Goal: Task Accomplishment & Management: Manage account settings

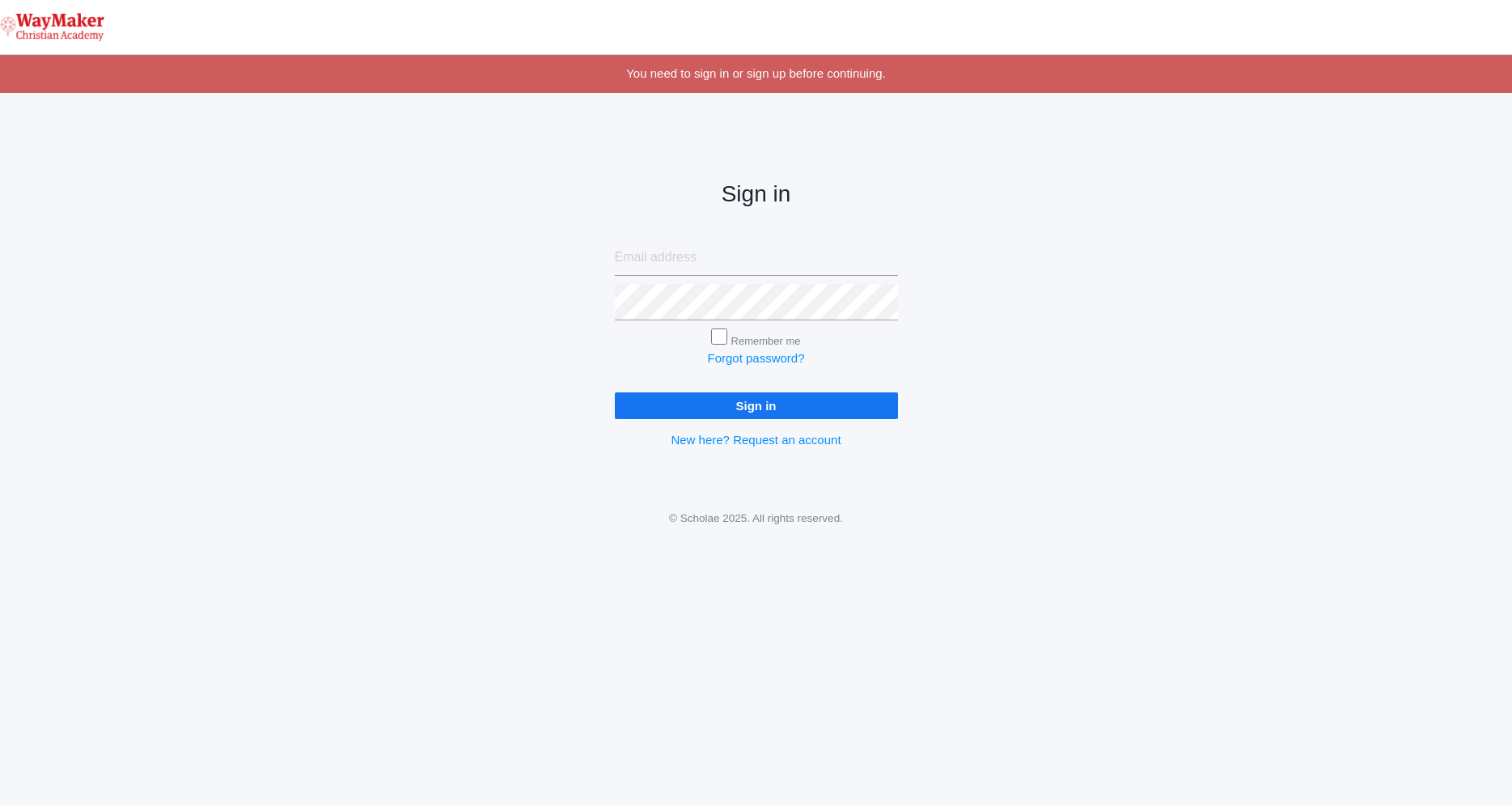
click at [919, 229] on div "Sign in Remember me Forgot password? Sign in New here? Request an account" at bounding box center [756, 302] width 1512 height 377
click at [635, 255] on input "email" at bounding box center [756, 258] width 283 height 37
type input "[EMAIL_ADDRESS][DOMAIN_NAME]"
click at [614, 393] on input "Sign in" at bounding box center [756, 406] width 283 height 26
click at [933, 353] on div "Sign in afarnes@waymakerchristina.com Remember me Forgot password? Sign in New …" at bounding box center [756, 302] width 1512 height 377
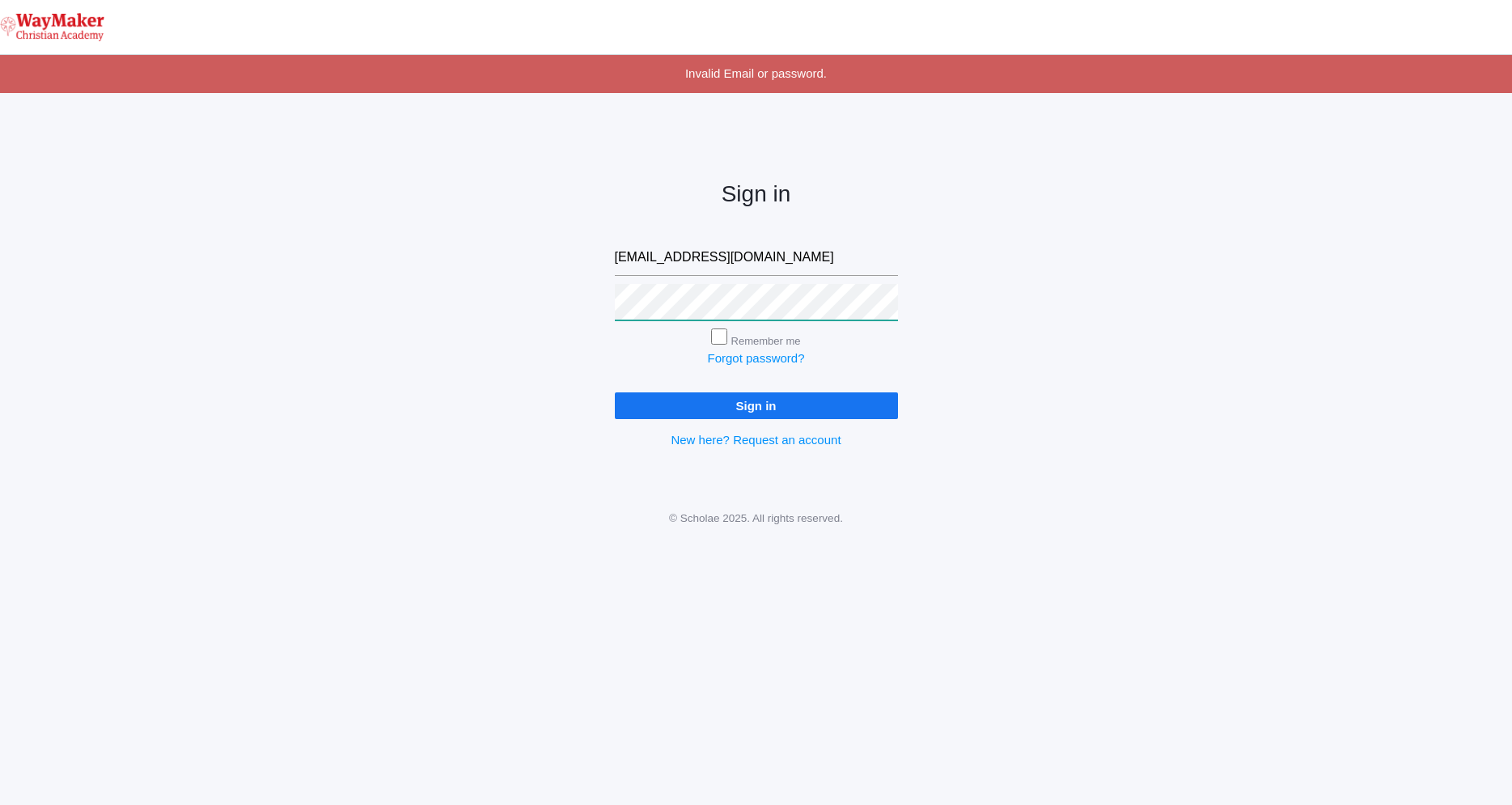
click at [614, 393] on input "Sign in" at bounding box center [756, 406] width 283 height 26
click at [748, 399] on input "Sign in" at bounding box center [756, 406] width 283 height 26
click at [772, 259] on input "afarnes@waymakerchristina.com" at bounding box center [756, 258] width 283 height 37
type input "[EMAIL_ADDRESS][DOMAIN_NAME]"
drag, startPoint x: 900, startPoint y: 416, endPoint x: 877, endPoint y: 397, distance: 29.8
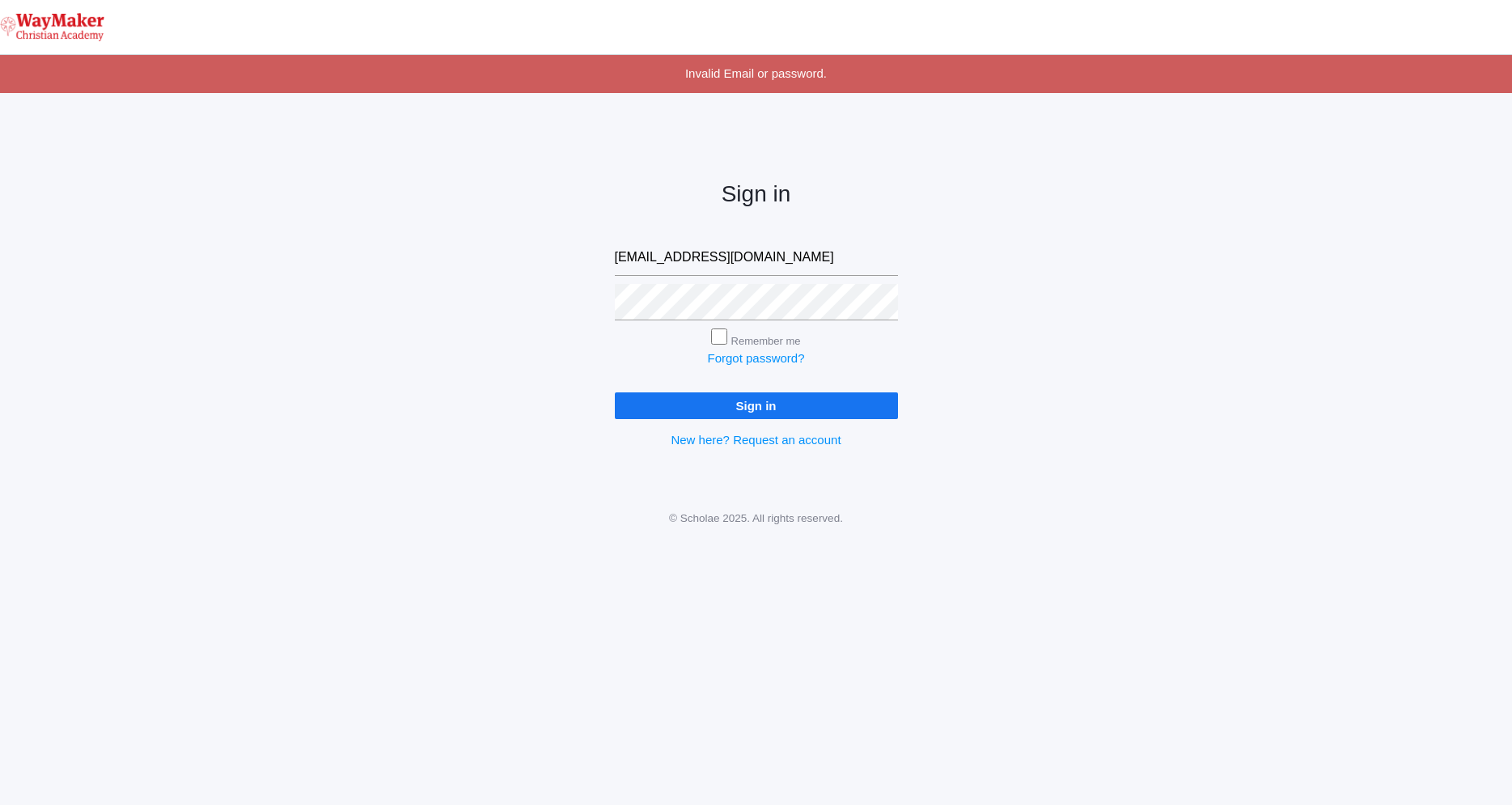
click at [893, 410] on div "Sign in afarnes@waymakerchristian.com Remember me Forgot password? Sign in New …" at bounding box center [756, 302] width 323 height 377
click at [877, 397] on input "Sign in" at bounding box center [756, 406] width 283 height 26
click at [807, 407] on input "Sign in" at bounding box center [756, 406] width 283 height 26
click at [748, 409] on input "Sign in" at bounding box center [756, 406] width 283 height 26
click at [614, 393] on input "Sign in" at bounding box center [756, 406] width 283 height 26
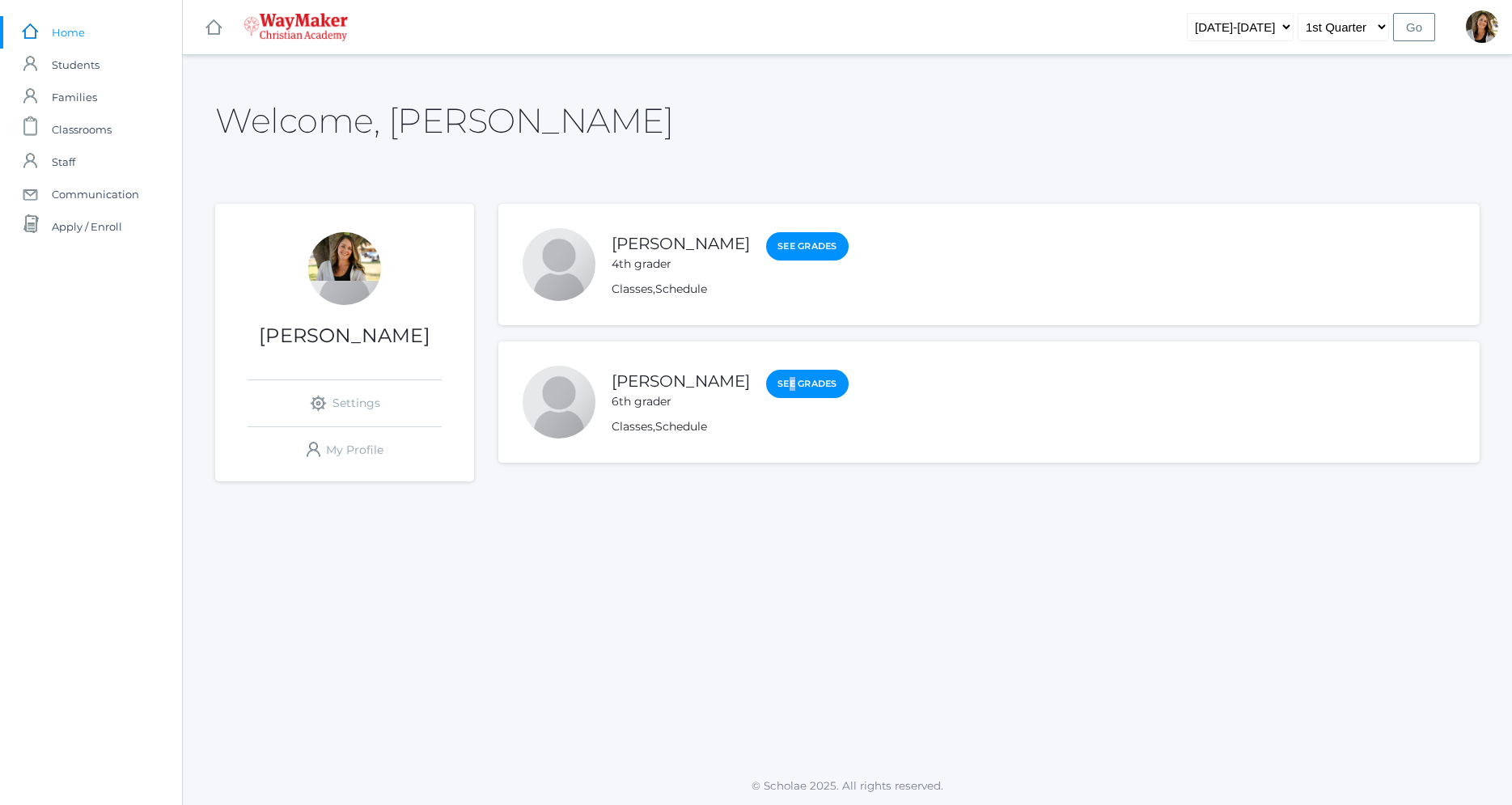
click at [757, 399] on li "Chase Farnes 6th grader See Grades Classes , Schedule" at bounding box center [988, 402] width 981 height 121
click at [766, 382] on link "See Grades" at bounding box center [807, 384] width 82 height 29
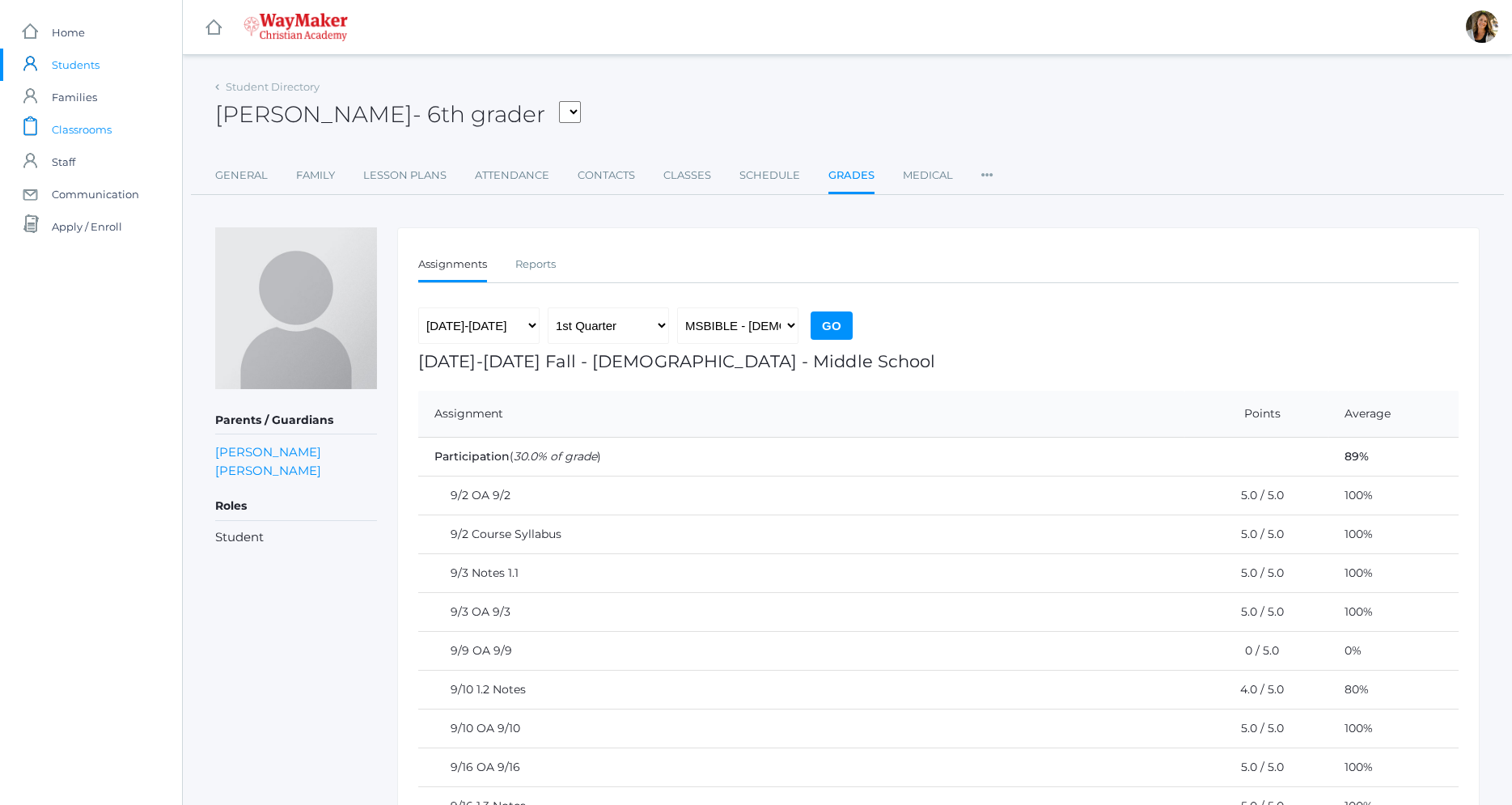
click at [112, 135] on link "icons/clipboard/plain Created with Sketch. Classrooms" at bounding box center [91, 129] width 182 height 32
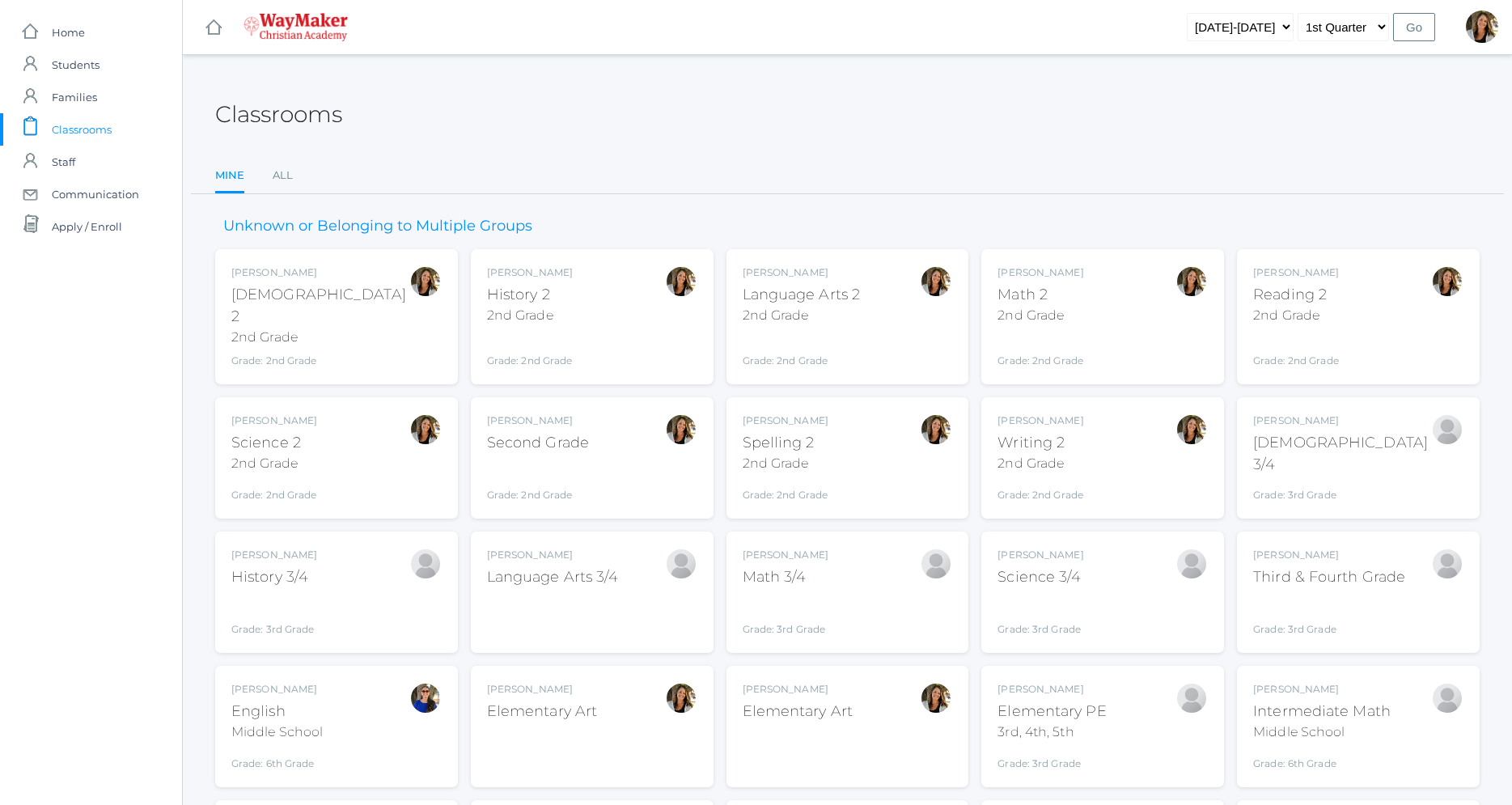
click at [318, 308] on div "Amber Farnes Bible 2 2nd Grade Grade: 2nd Grade 02ELEM" at bounding box center [337, 317] width 210 height 103
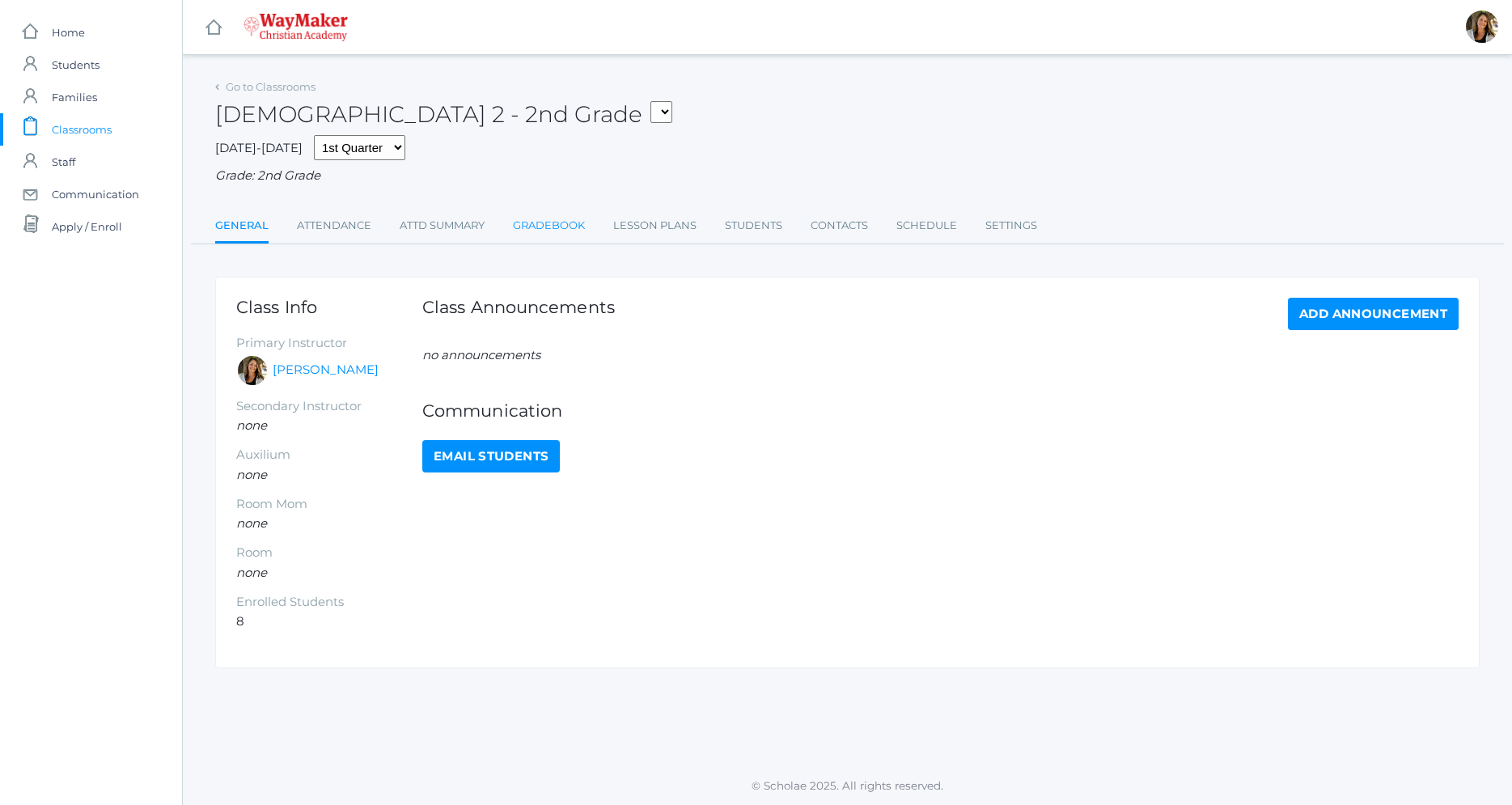
click at [530, 224] on link "Gradebook" at bounding box center [549, 225] width 72 height 32
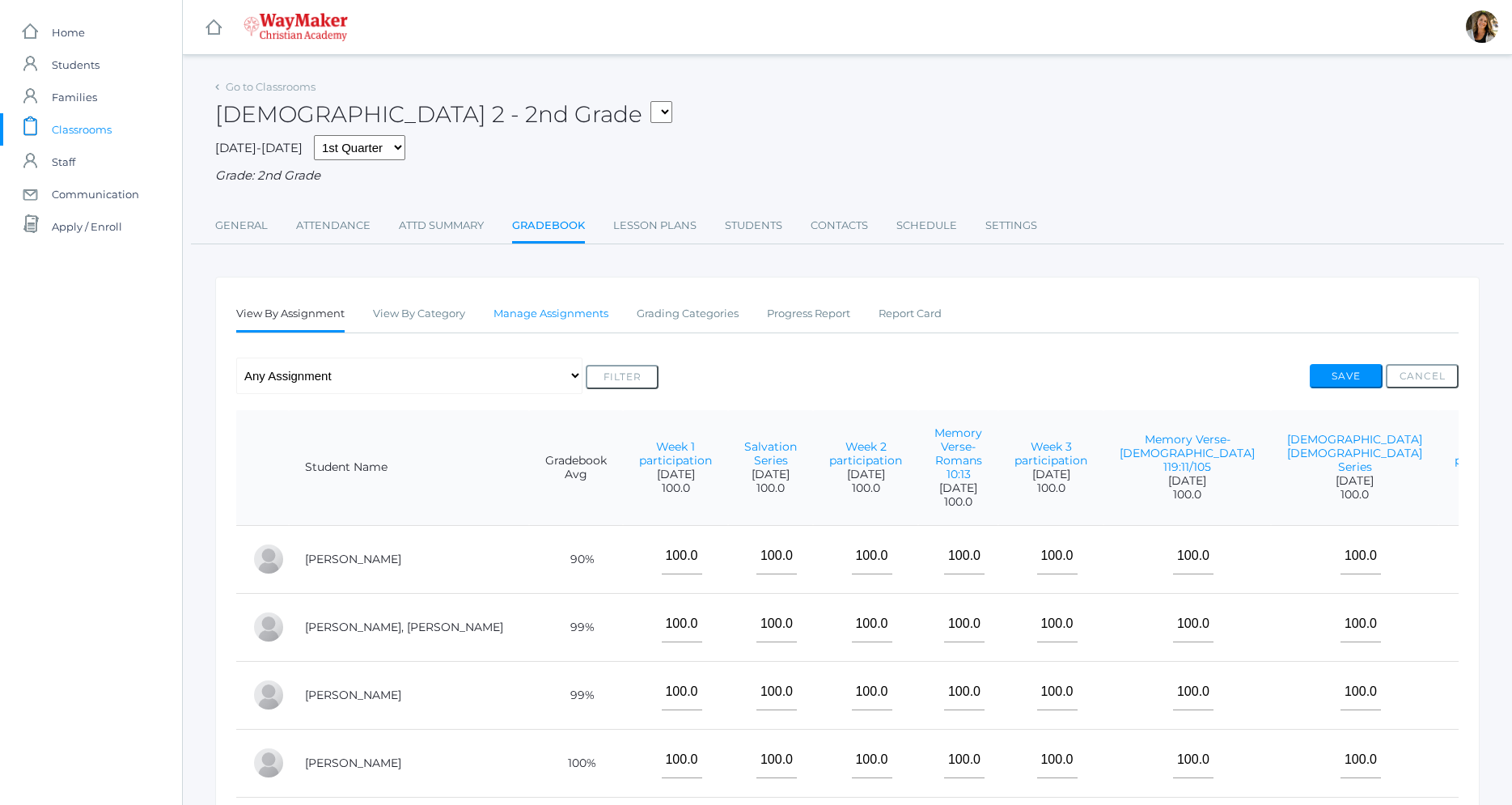
click at [569, 312] on link "Manage Assignments" at bounding box center [550, 314] width 115 height 32
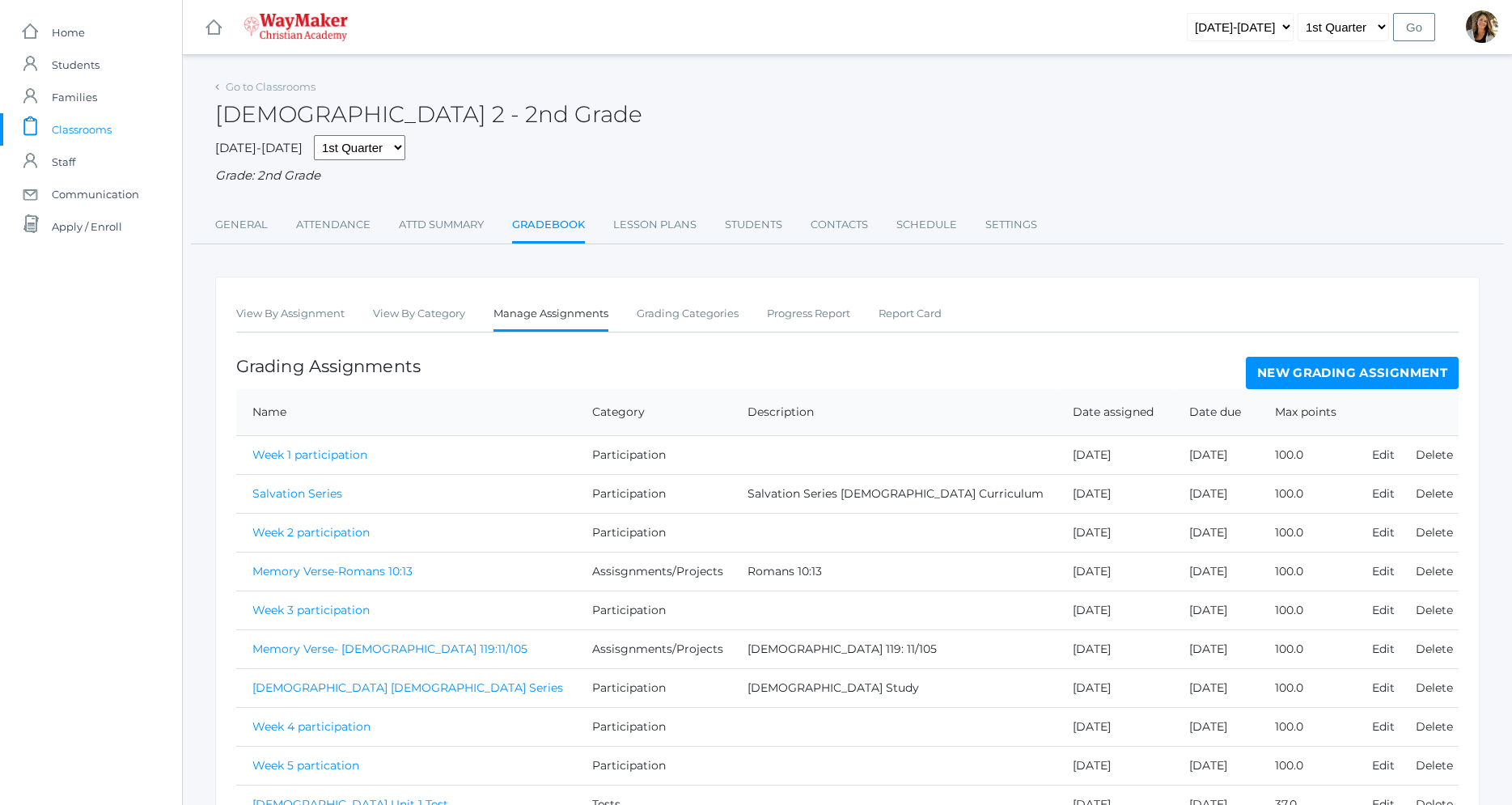
click at [1390, 377] on link "New Grading Assignment" at bounding box center [1352, 373] width 213 height 32
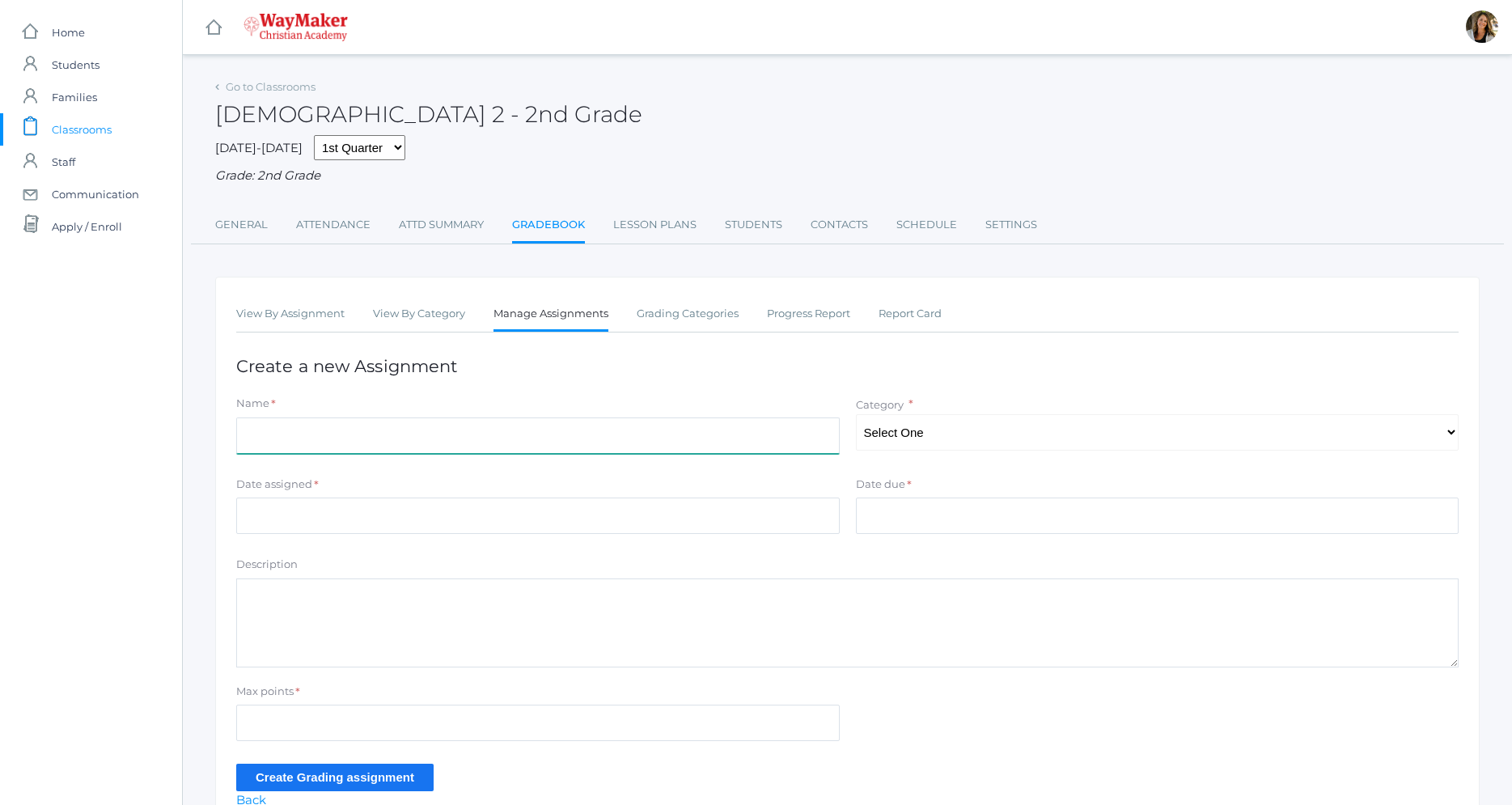
click at [476, 430] on input "Name" at bounding box center [537, 436] width 603 height 37
type input "[DEMOGRAPHIC_DATA] Series 2 Test"
select select "1263"
click option "Tests" at bounding box center [0, 0] width 0 height 0
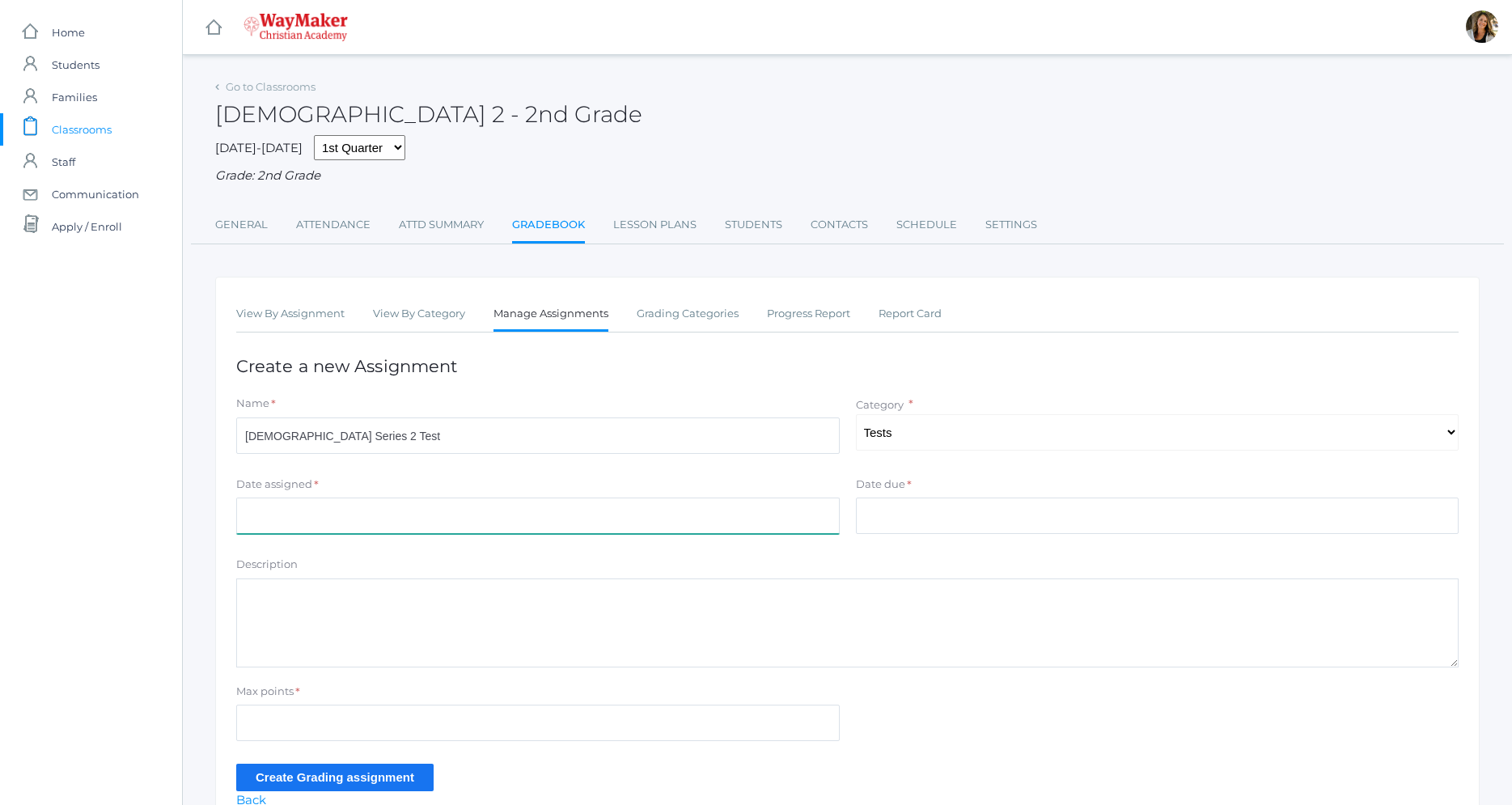
click at [298, 525] on input "Date assigned" at bounding box center [537, 516] width 603 height 37
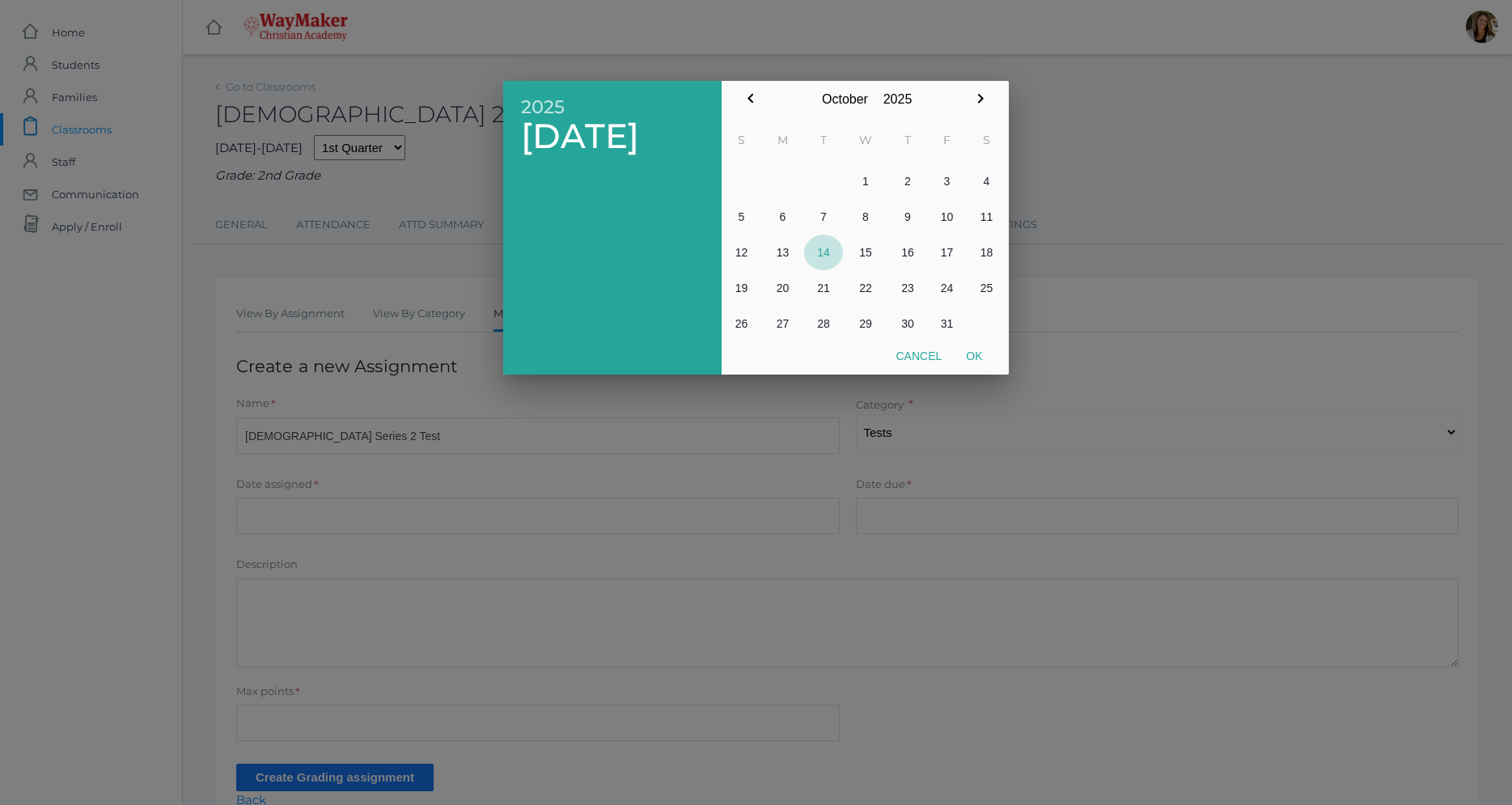
click at [820, 253] on button "14" at bounding box center [823, 253] width 39 height 36
click at [976, 354] on button "Ok" at bounding box center [974, 355] width 40 height 29
type input "[DATE]"
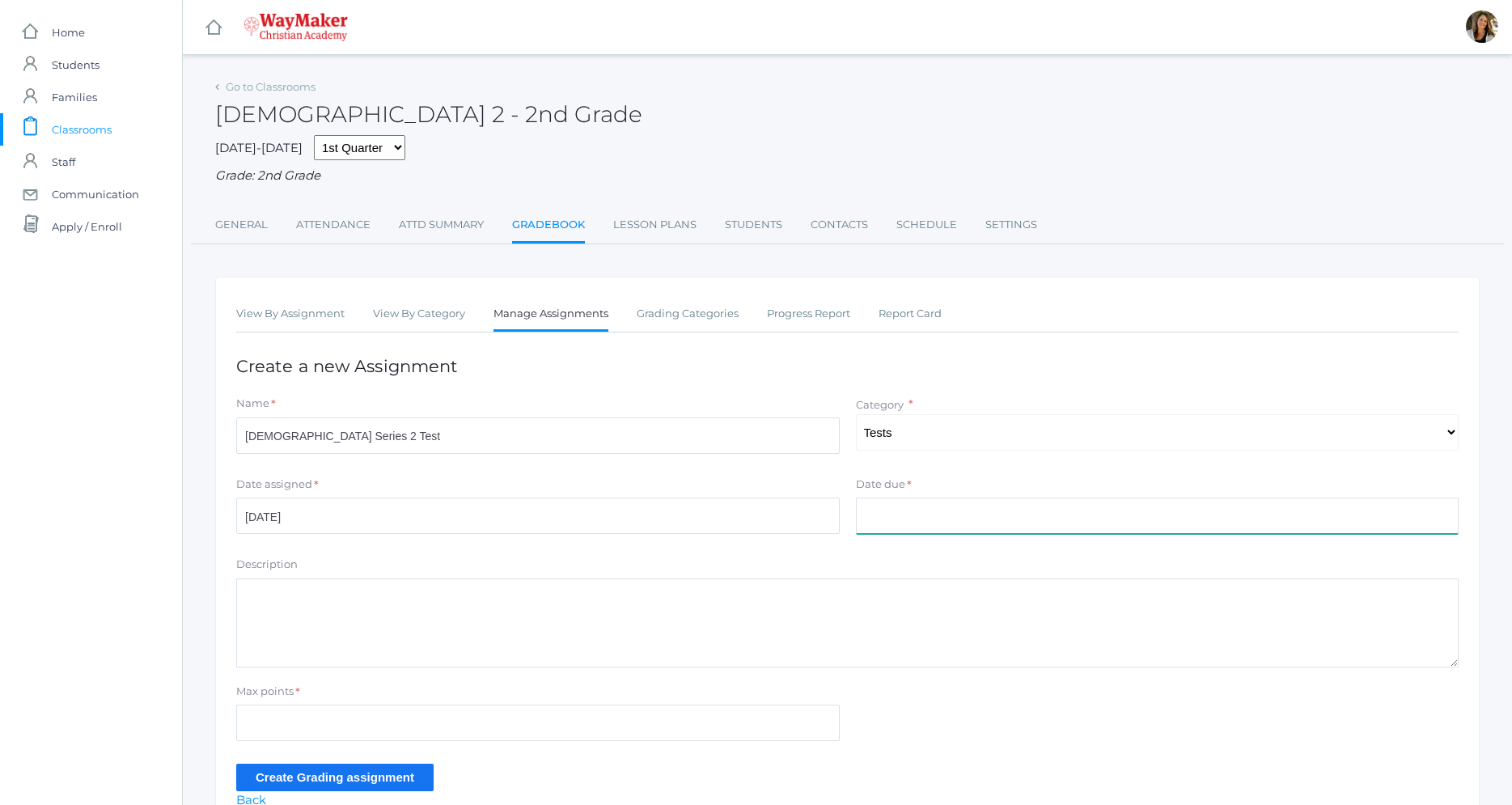
click at [916, 518] on input "Date due" at bounding box center [1157, 516] width 603 height 37
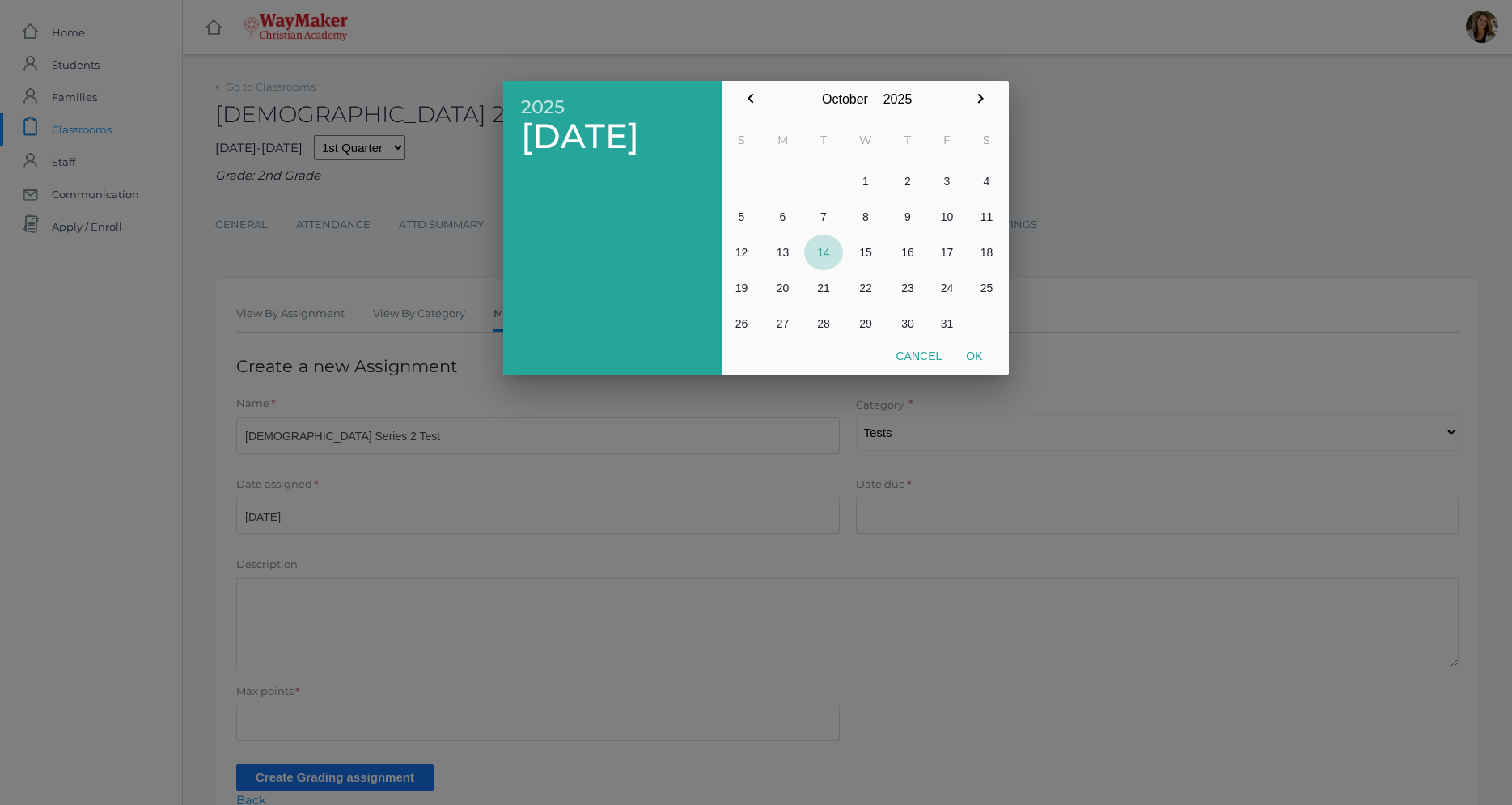
click at [811, 250] on button "14" at bounding box center [823, 253] width 39 height 36
click at [977, 355] on button "Ok" at bounding box center [974, 355] width 40 height 29
type input "[DATE]"
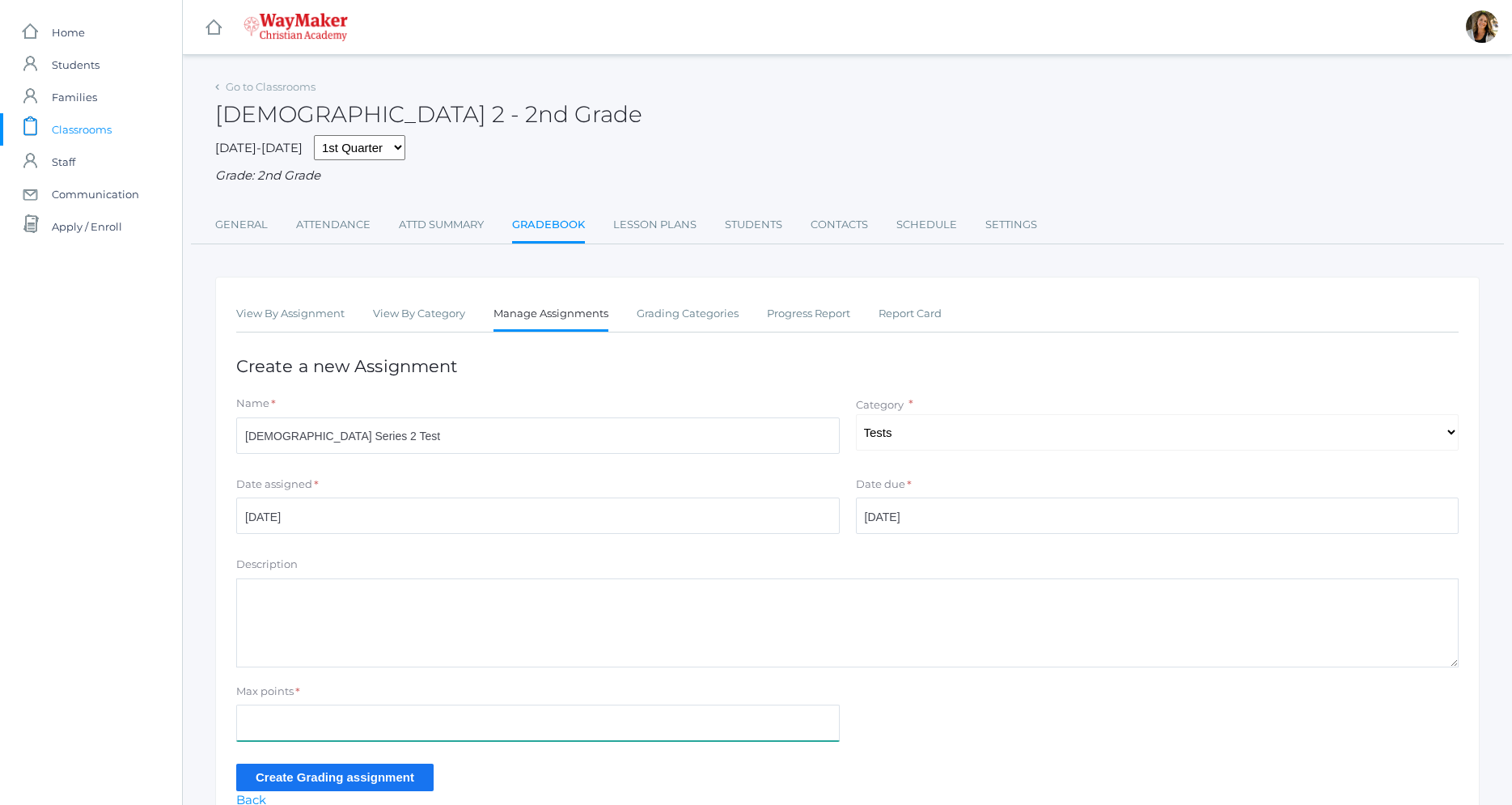
click at [277, 712] on input "Max points" at bounding box center [537, 723] width 603 height 37
type input "20"
click at [295, 774] on input "Create Grading assignment" at bounding box center [334, 777] width 197 height 26
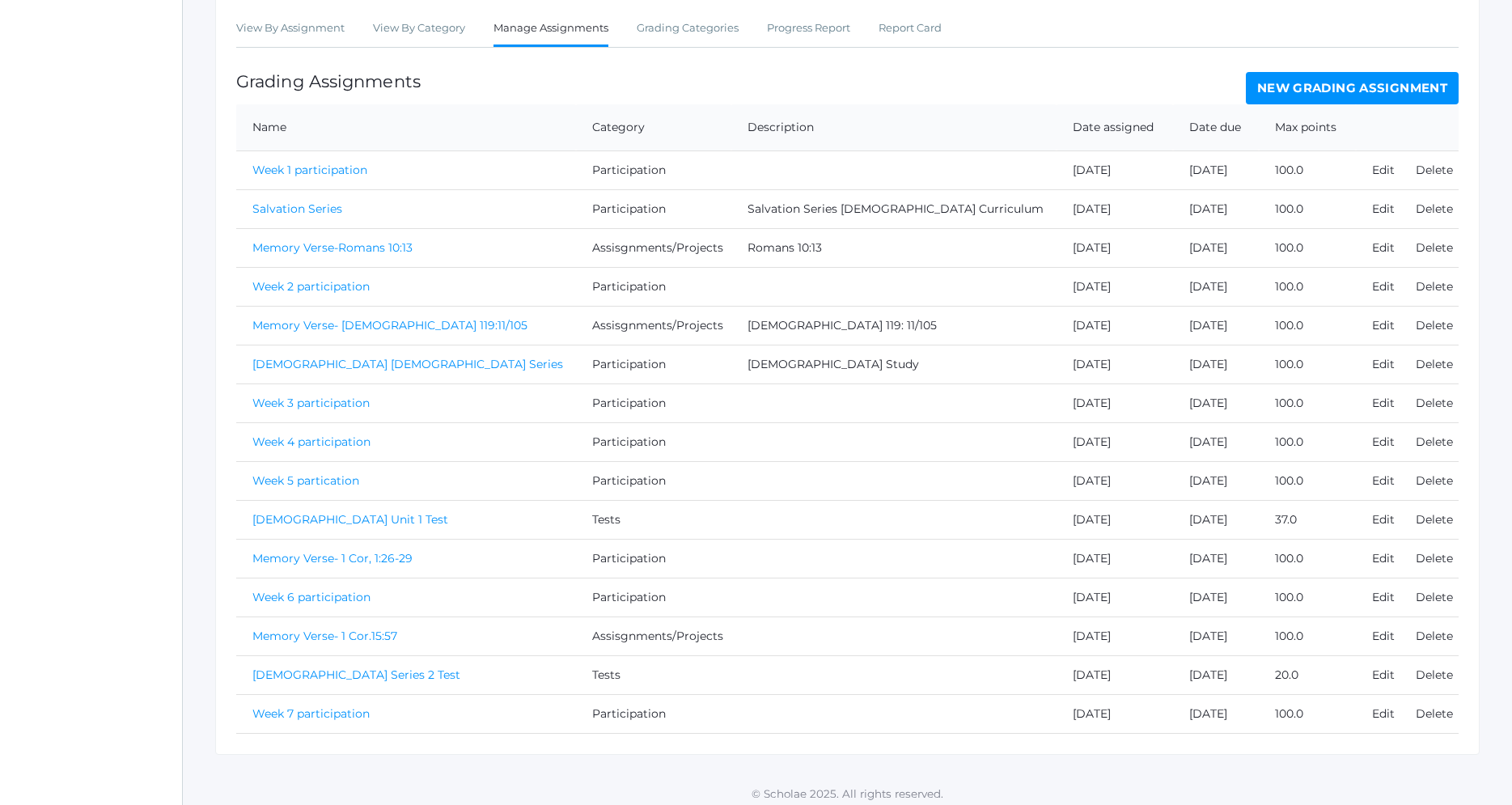
scroll to position [331, 0]
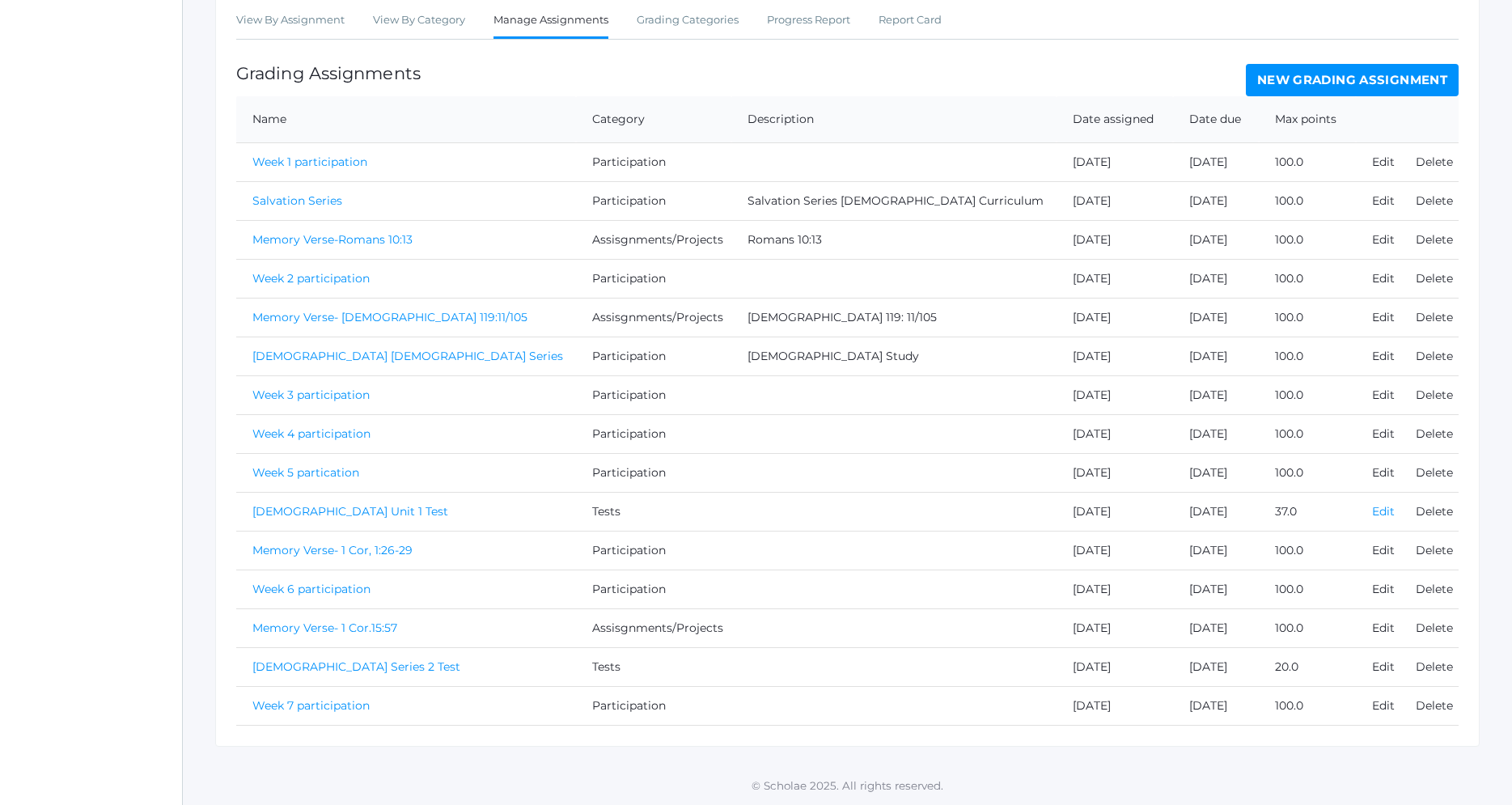
click at [1372, 510] on link "Edit" at bounding box center [1383, 511] width 23 height 15
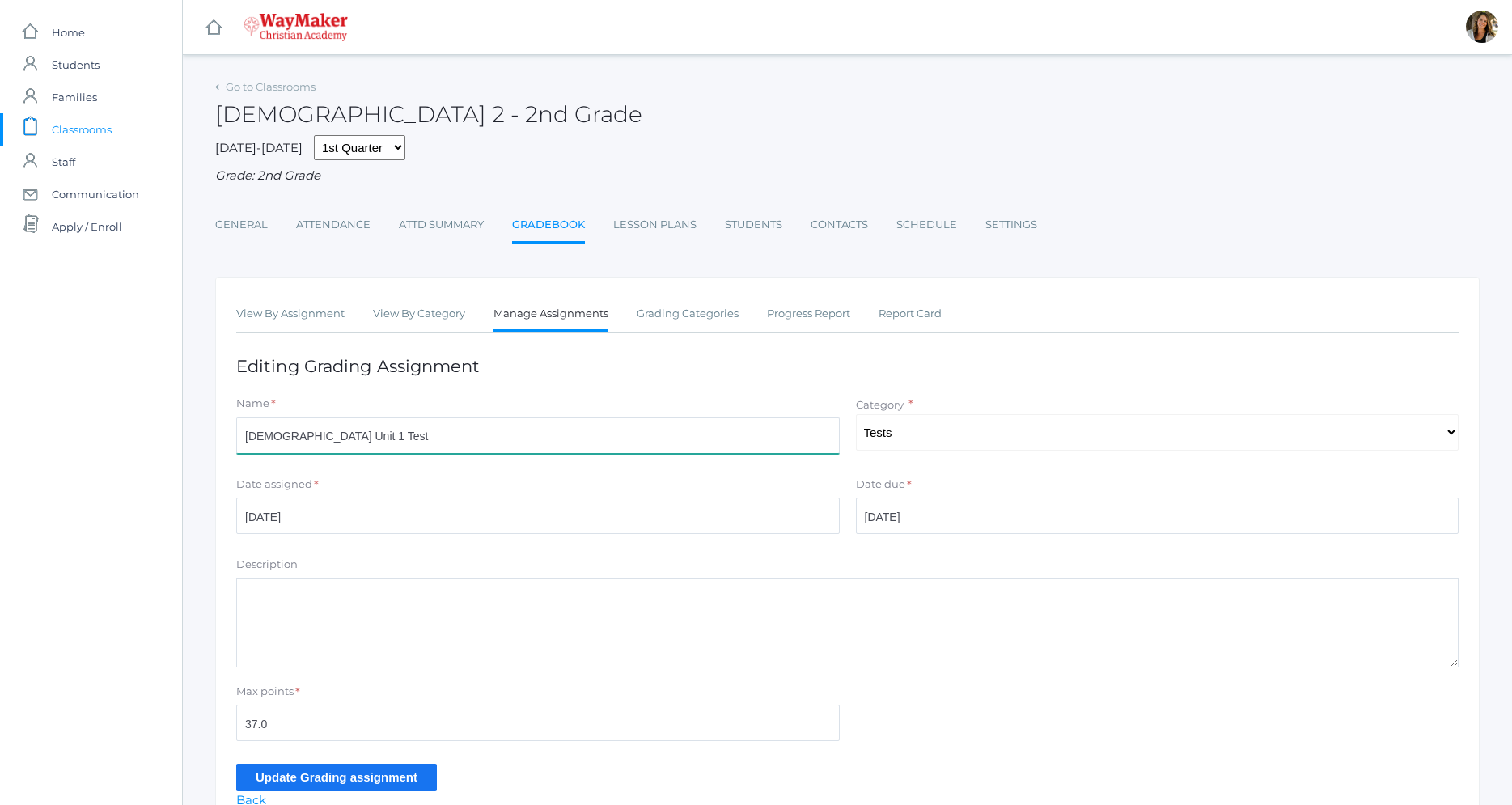
click at [298, 446] on input "Moses Unit 1 Test" at bounding box center [537, 436] width 603 height 37
type input "[DEMOGRAPHIC_DATA] Series 1 Test"
click at [339, 775] on input "Update Grading assignment" at bounding box center [336, 777] width 201 height 26
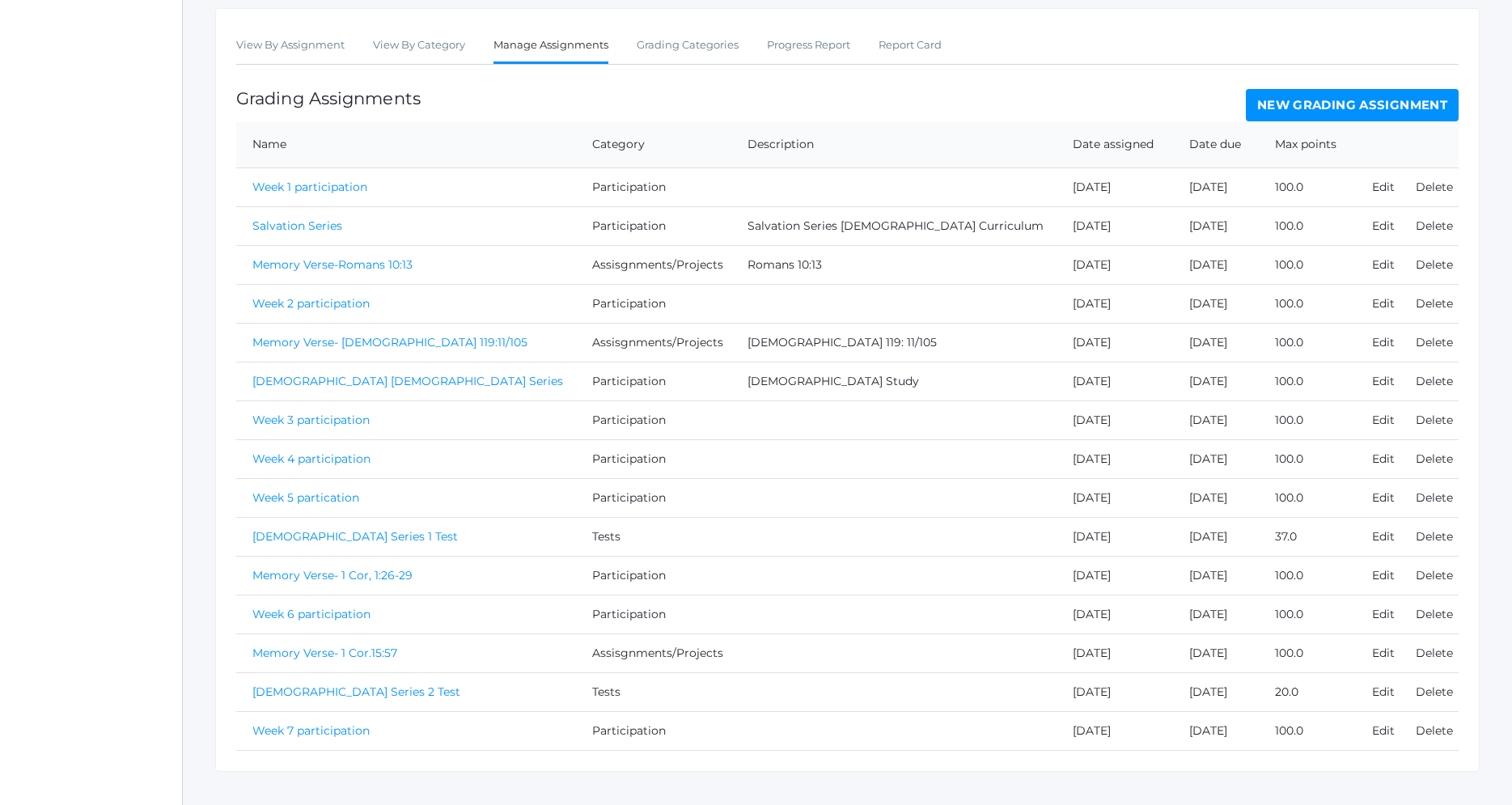
scroll to position [330, 0]
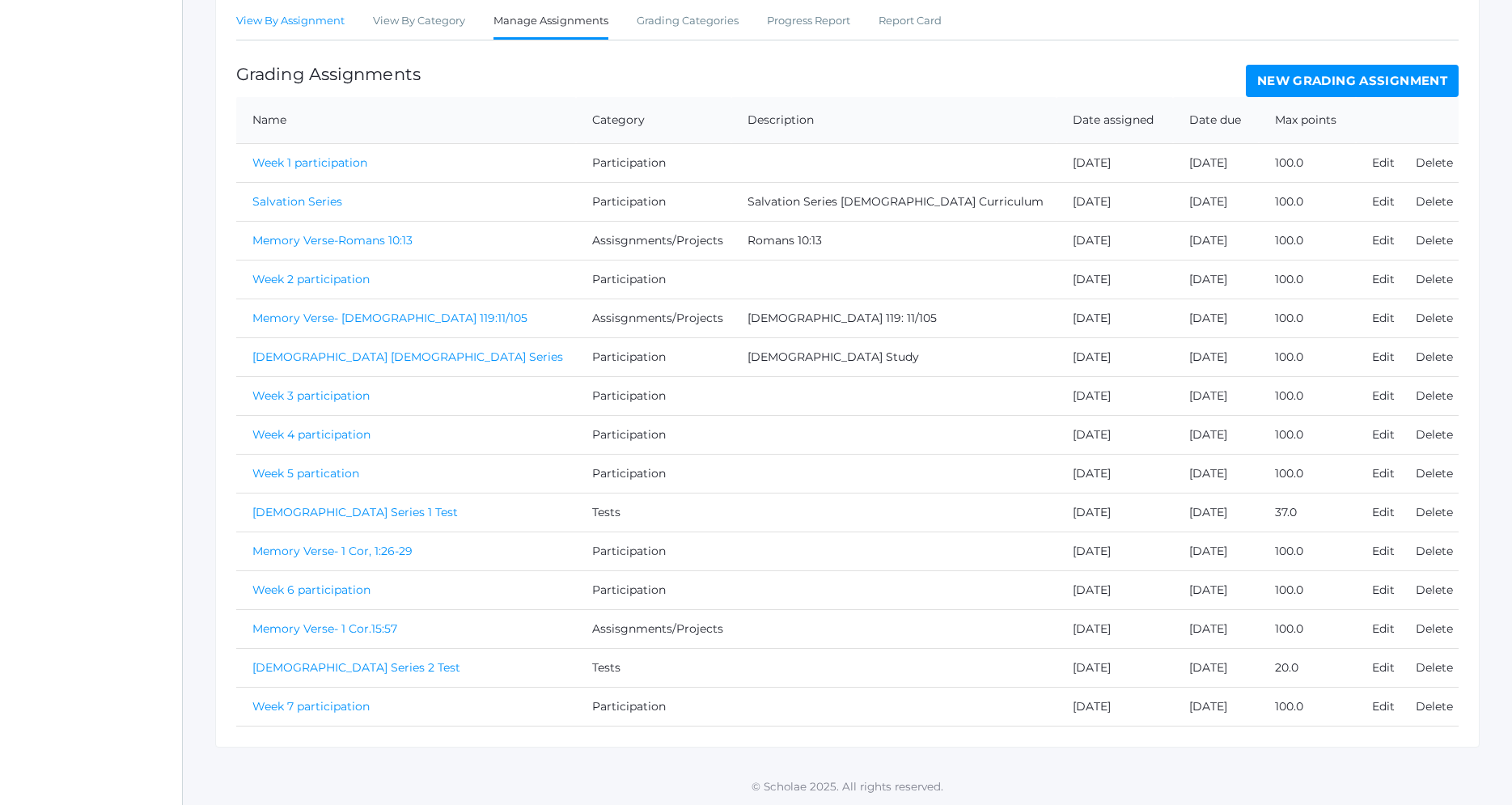
click at [260, 26] on link "View By Assignment" at bounding box center [290, 21] width 109 height 32
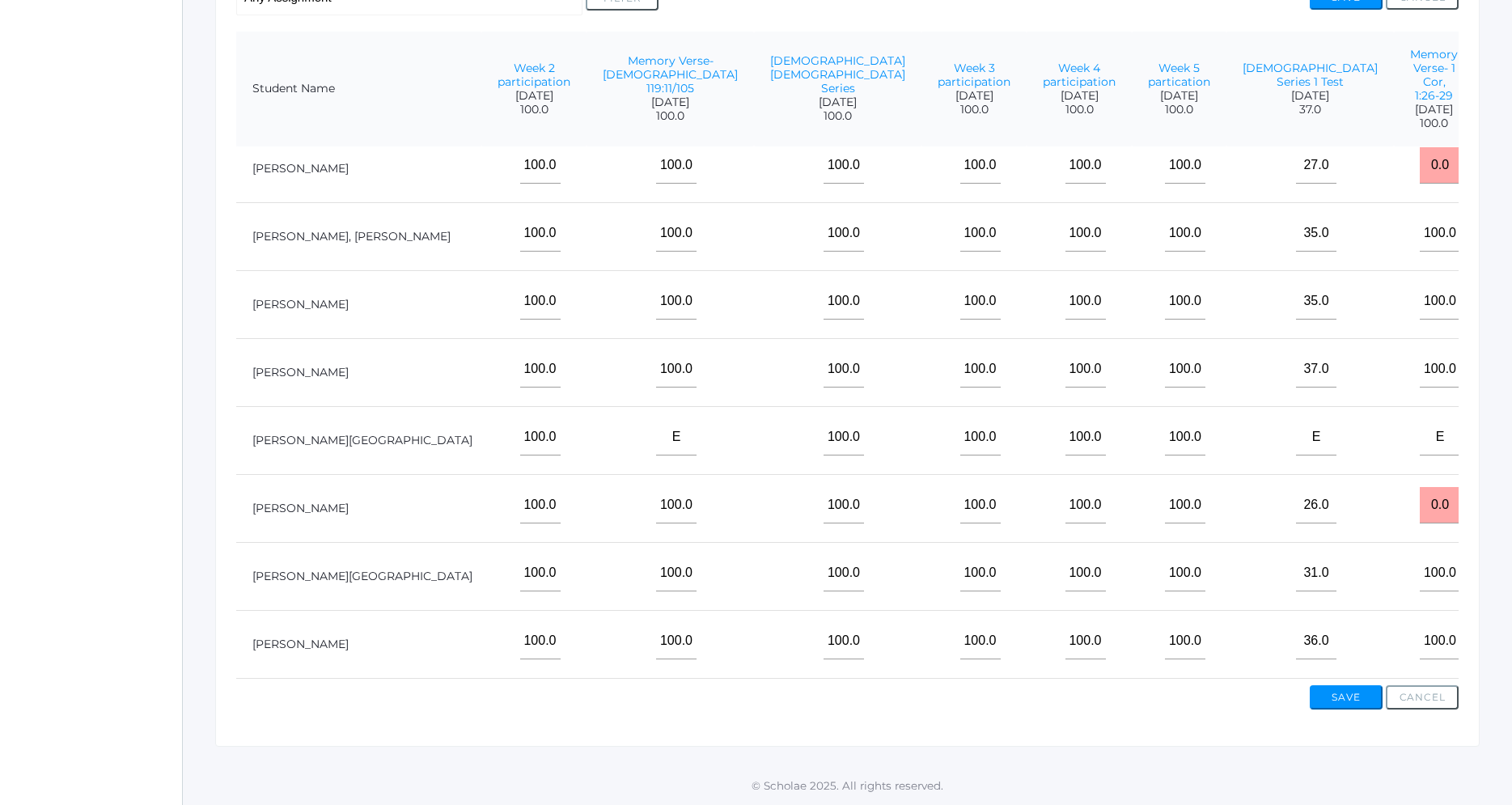
scroll to position [12, 518]
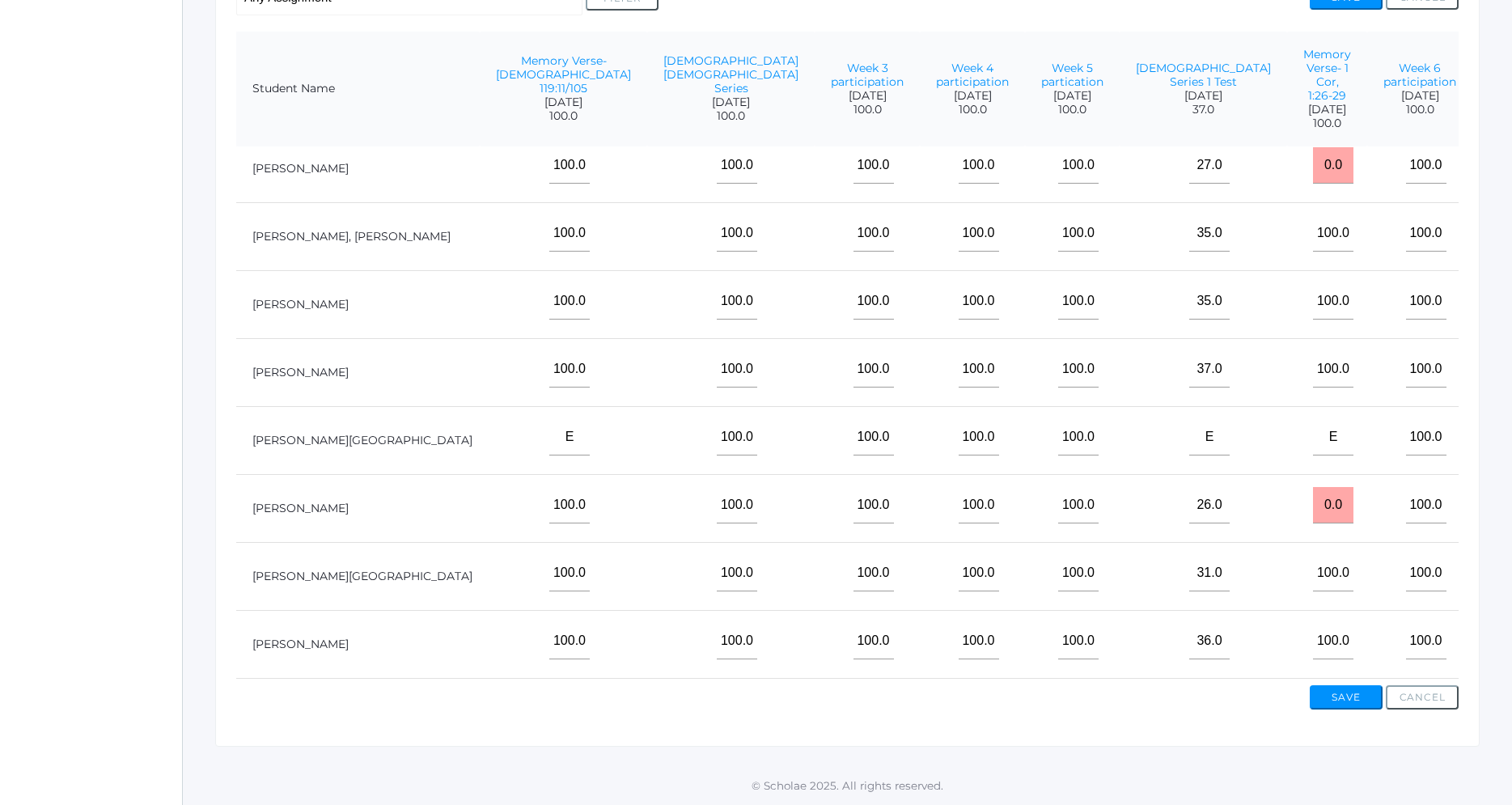
type input"] "18"
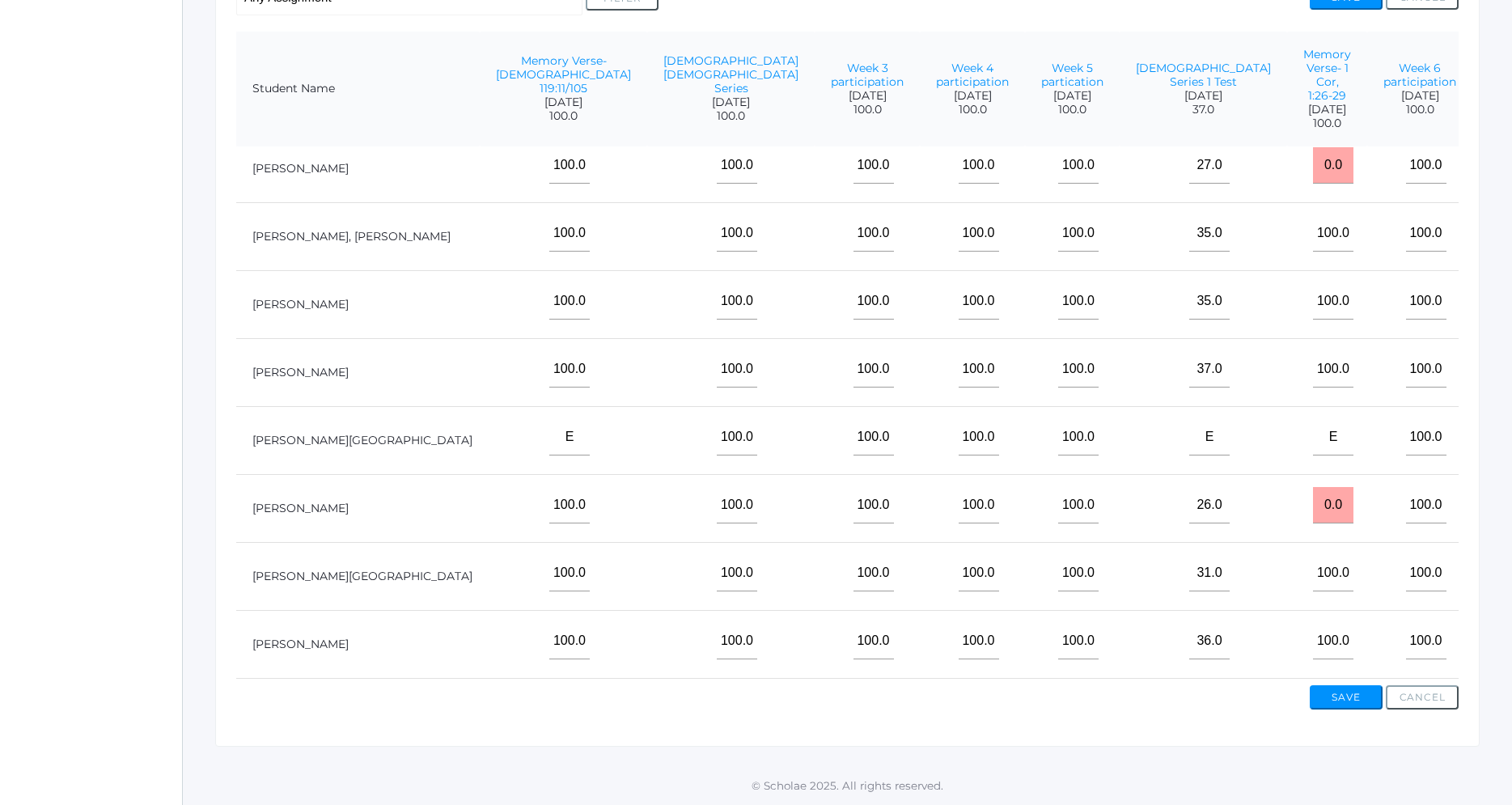
type input"] "19"
type input"] "18"
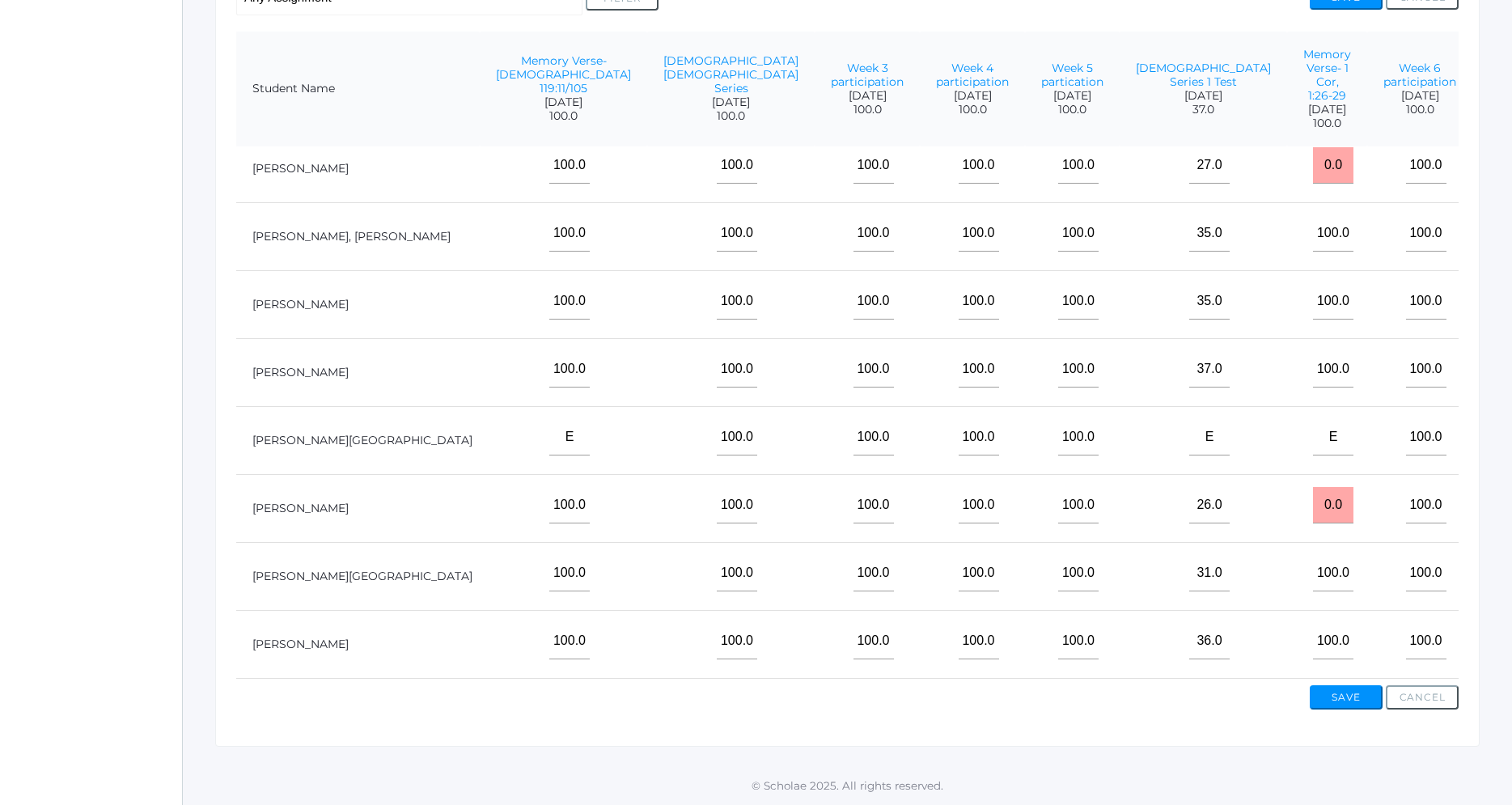
type input"] "18"
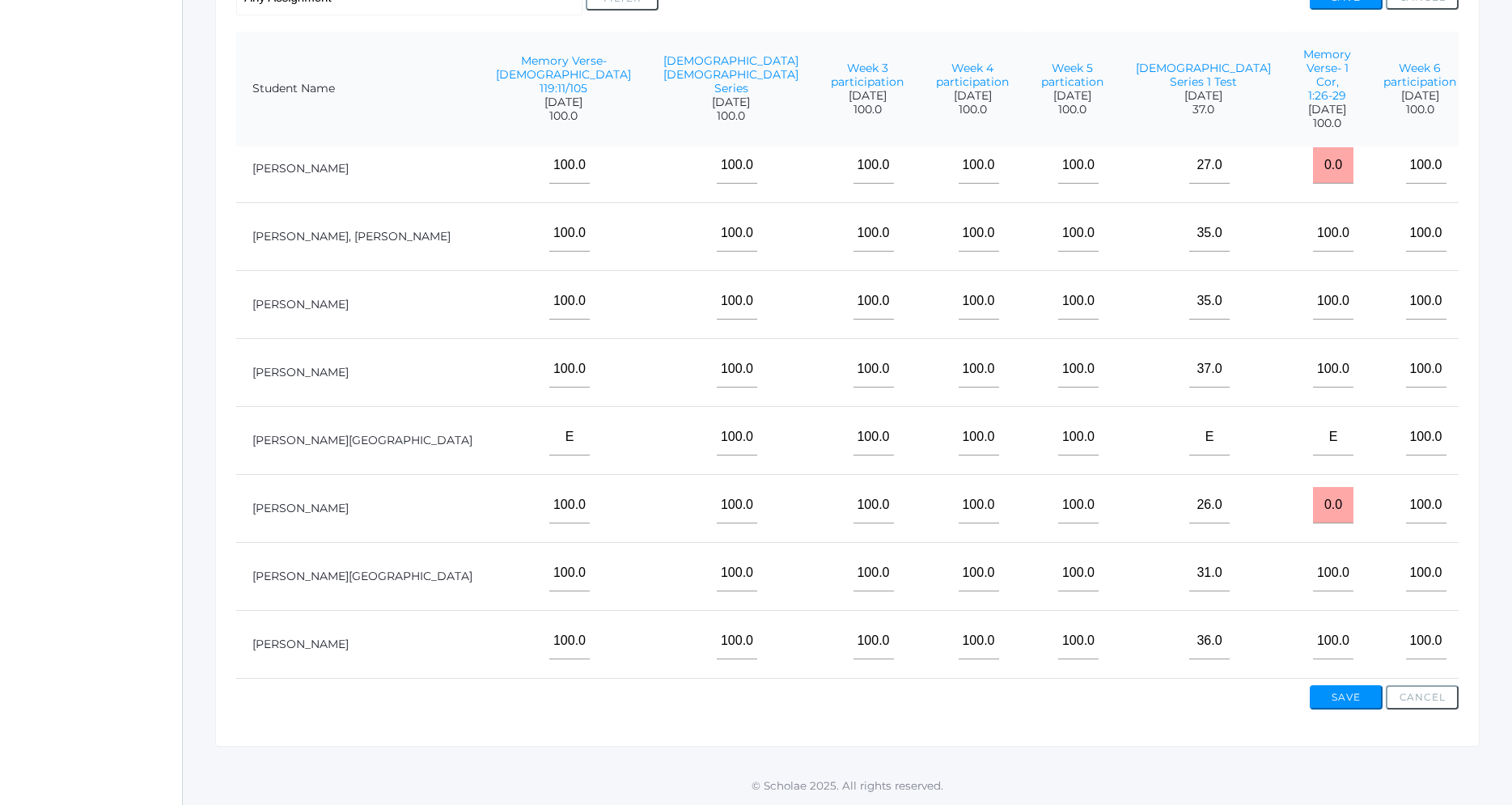
type input"] "19"
type input"] "20"
type input"] "19"
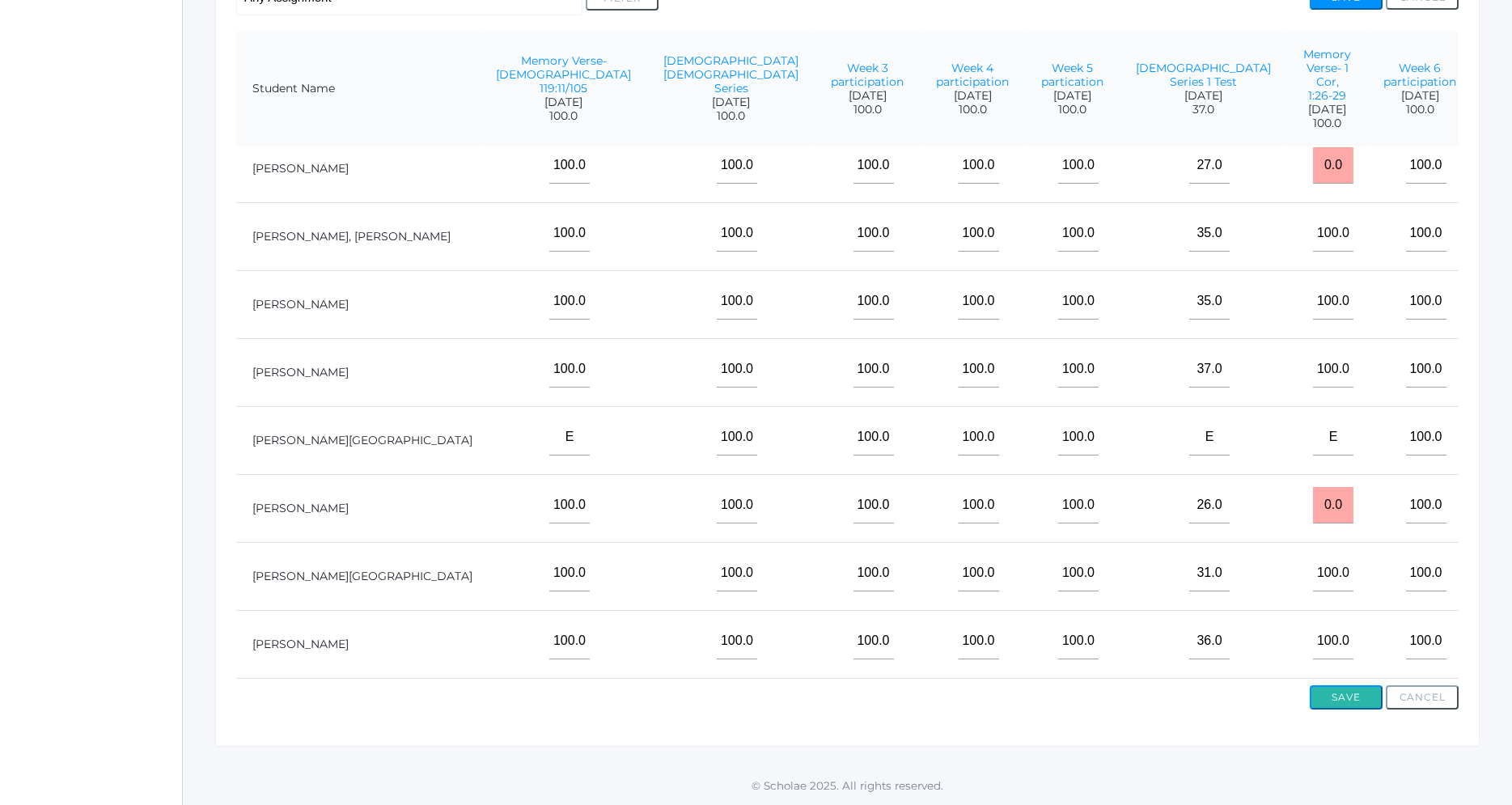
click at [1354, 696] on button "Save" at bounding box center [1345, 698] width 73 height 25
